Goal: Task Accomplishment & Management: Complete application form

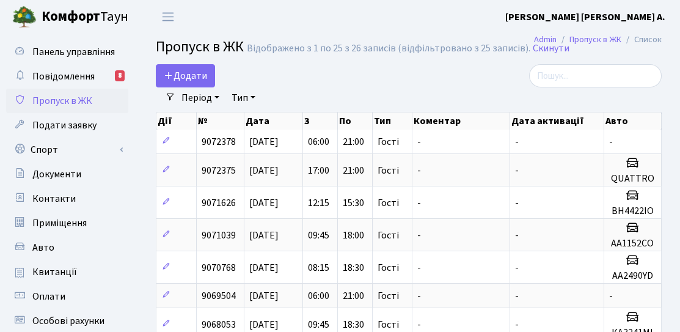
select select "25"
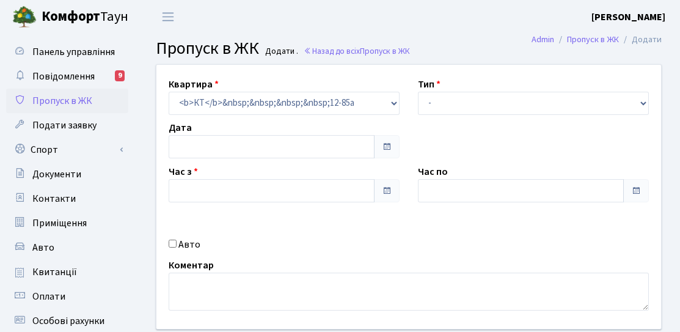
type input "[DATE]"
type input "13:30"
type input "14:45"
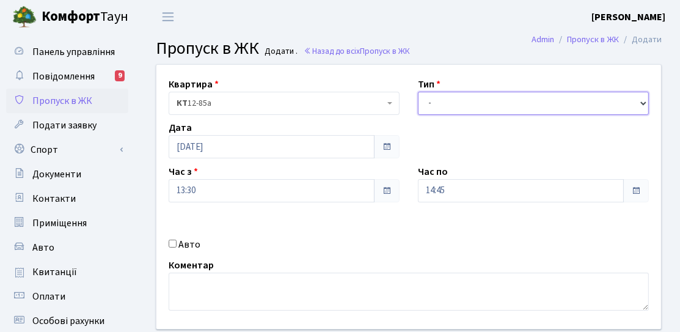
click at [454, 97] on select "- Доставка Таксі Гості Сервіс" at bounding box center [533, 103] width 231 height 23
select select "3"
click at [418, 92] on select "- Доставка Таксі Гості Сервіс" at bounding box center [533, 103] width 231 height 23
click at [183, 260] on label "Коментар" at bounding box center [191, 265] width 45 height 15
click at [192, 246] on label "Авто" at bounding box center [189, 244] width 22 height 15
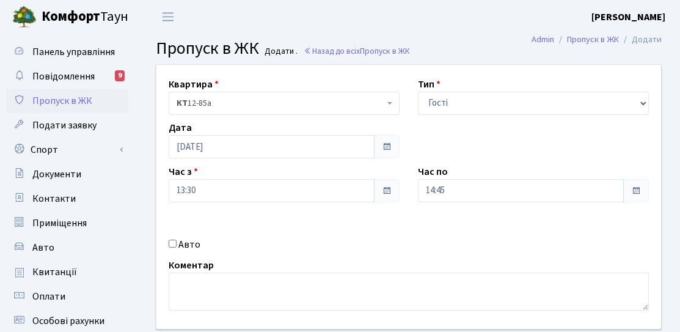
click at [177, 246] on input "Авто" at bounding box center [173, 243] width 8 height 8
checkbox input "true"
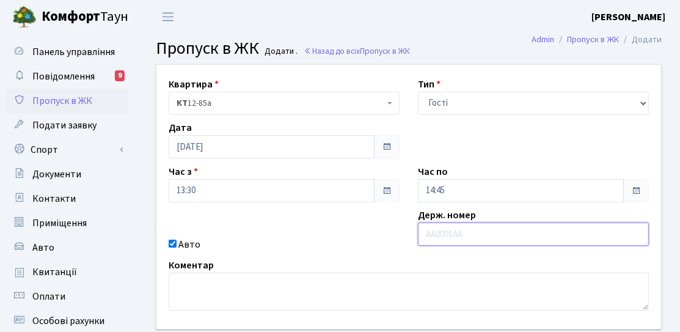
paste input "АІ 7998"
type input "АІ 7998"
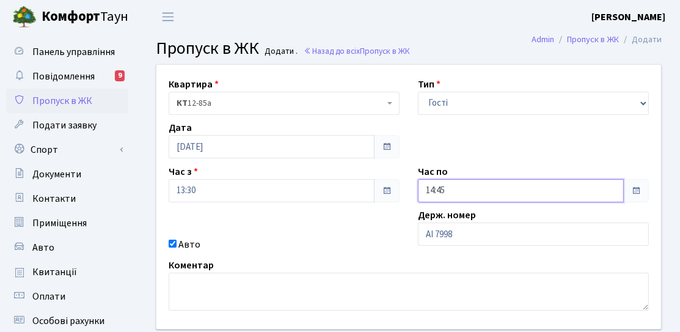
click at [464, 192] on input "14:45" at bounding box center [521, 190] width 206 height 23
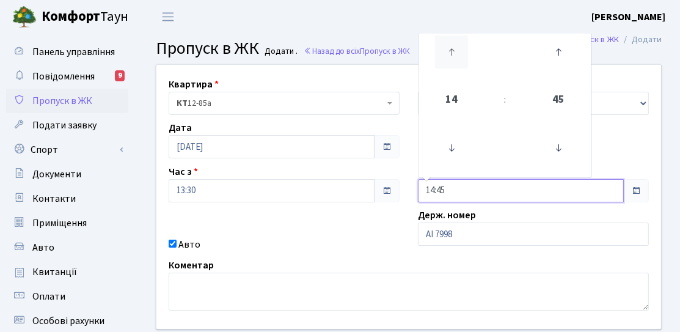
click at [450, 68] on icon at bounding box center [451, 51] width 33 height 33
click at [450, 143] on icon at bounding box center [451, 147] width 33 height 33
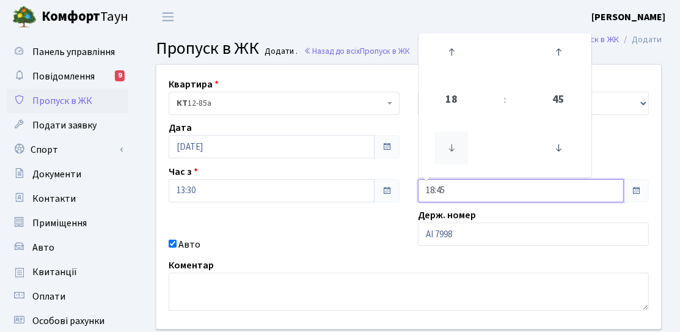
type input "17:45"
click at [373, 212] on div "Квартира <b>КТ</b>&nbsp;&nbsp;&nbsp;&nbsp;12-85а КТ 12-85а Тип - Доставка Таксі…" at bounding box center [408, 197] width 523 height 264
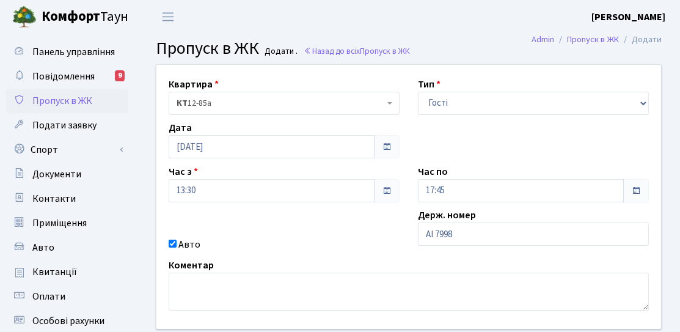
scroll to position [61, 0]
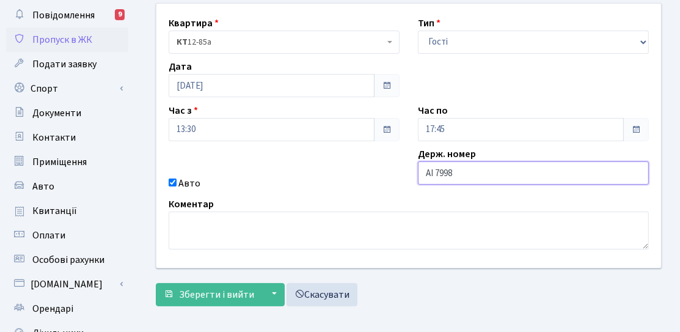
click at [435, 174] on input "АІ 7998" at bounding box center [533, 172] width 231 height 23
click at [478, 178] on input "АІ7998" at bounding box center [533, 172] width 231 height 23
paste input "ОМ"
type input "АІ7998ОМ"
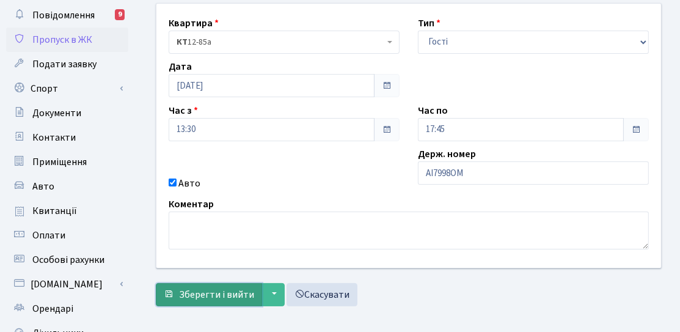
click at [225, 283] on button "Зберегти і вийти" at bounding box center [209, 294] width 106 height 23
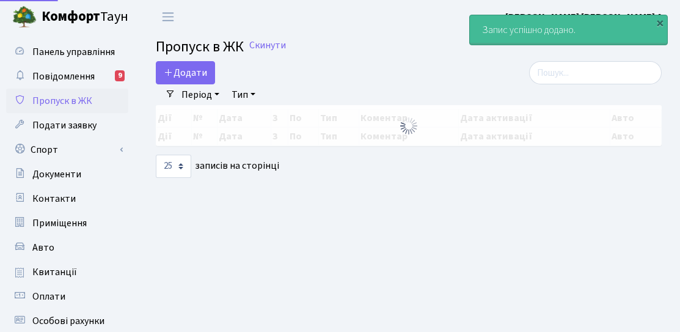
select select "25"
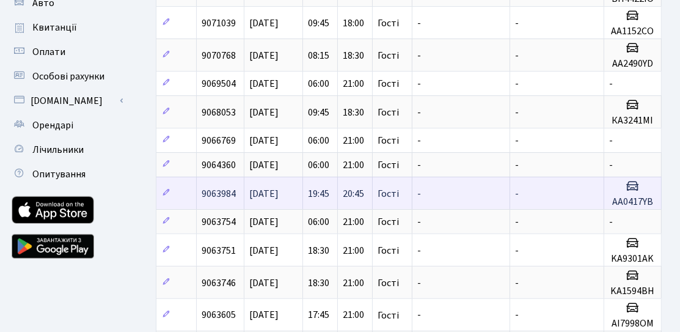
scroll to position [61, 0]
